Goal: Task Accomplishment & Management: Manage account settings

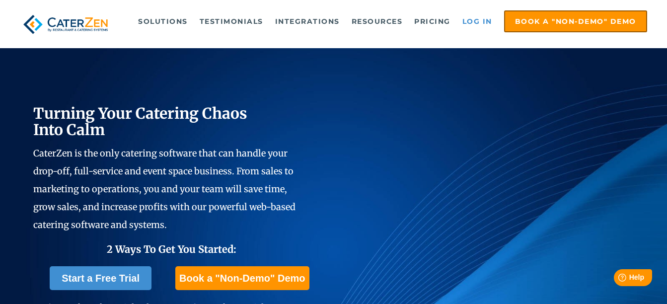
click at [485, 20] on link "Log in" at bounding box center [477, 21] width 40 height 20
click at [474, 20] on link "Log in" at bounding box center [477, 21] width 40 height 20
click at [483, 21] on link "Log in" at bounding box center [477, 21] width 40 height 20
